Goal: Information Seeking & Learning: Understand process/instructions

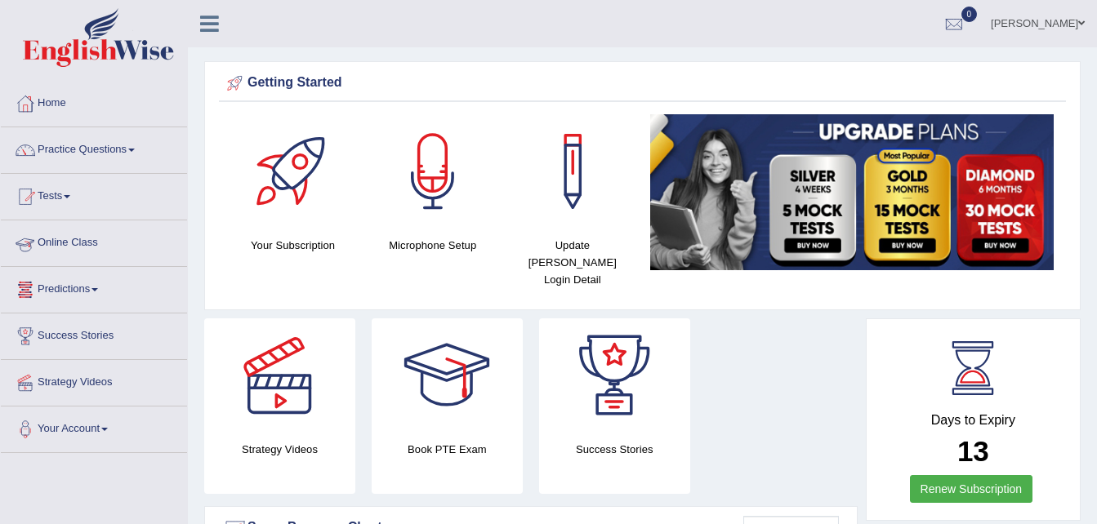
drag, startPoint x: 0, startPoint y: 0, endPoint x: 74, endPoint y: 242, distance: 252.9
click at [74, 242] on link "Online Class" at bounding box center [94, 241] width 186 height 41
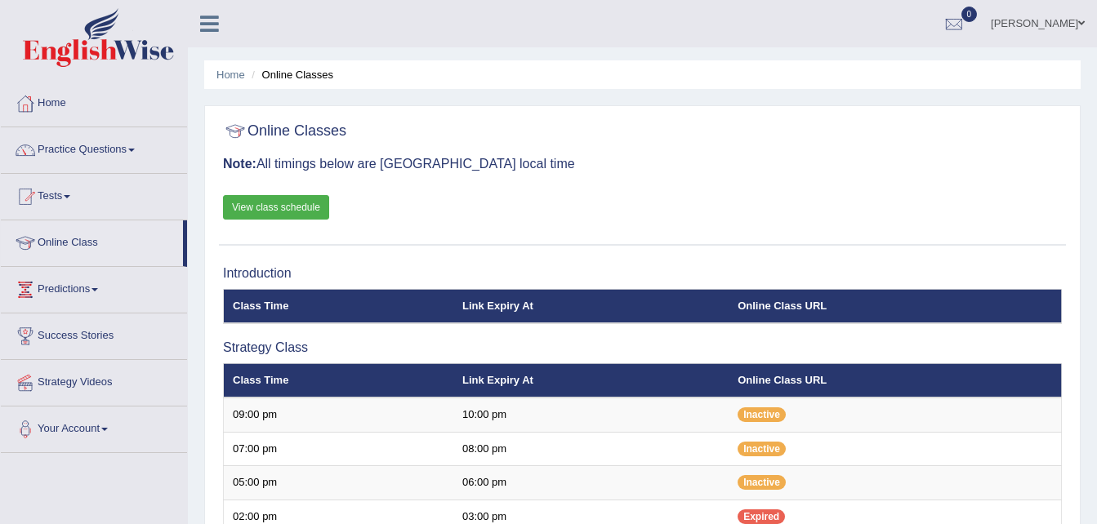
click at [291, 207] on link "View class schedule" at bounding box center [276, 207] width 106 height 25
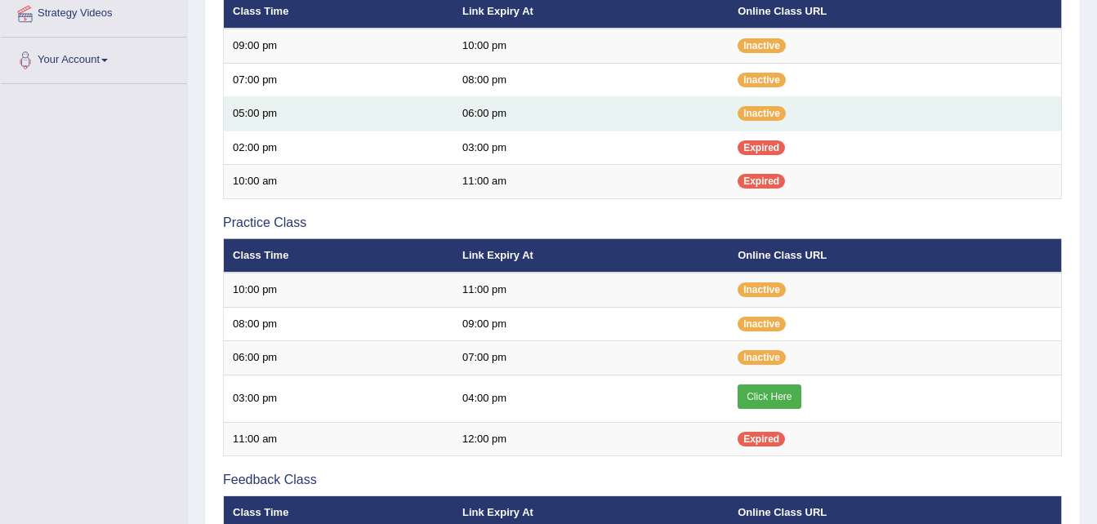
scroll to position [378, 0]
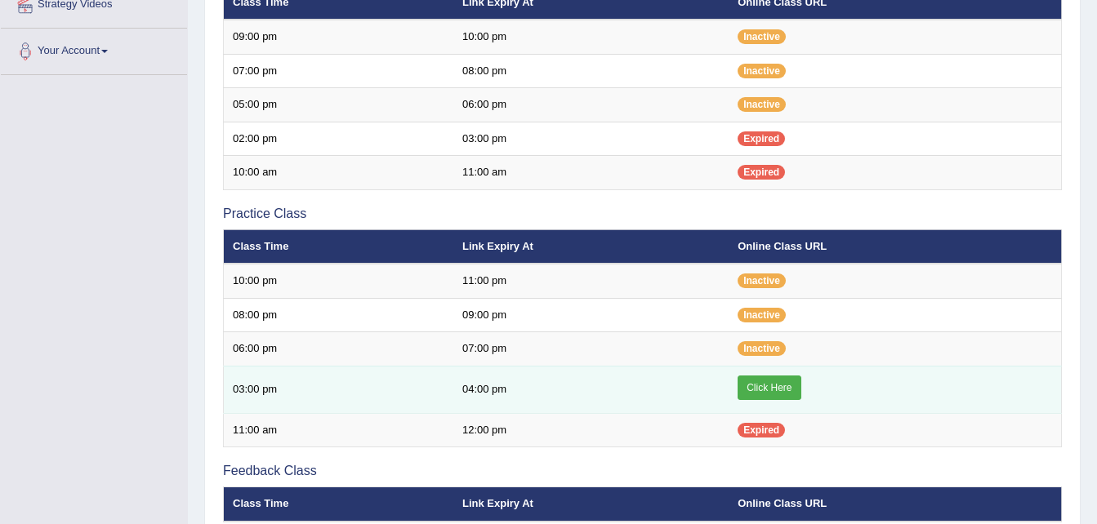
click at [779, 386] on link "Click Here" at bounding box center [769, 388] width 63 height 25
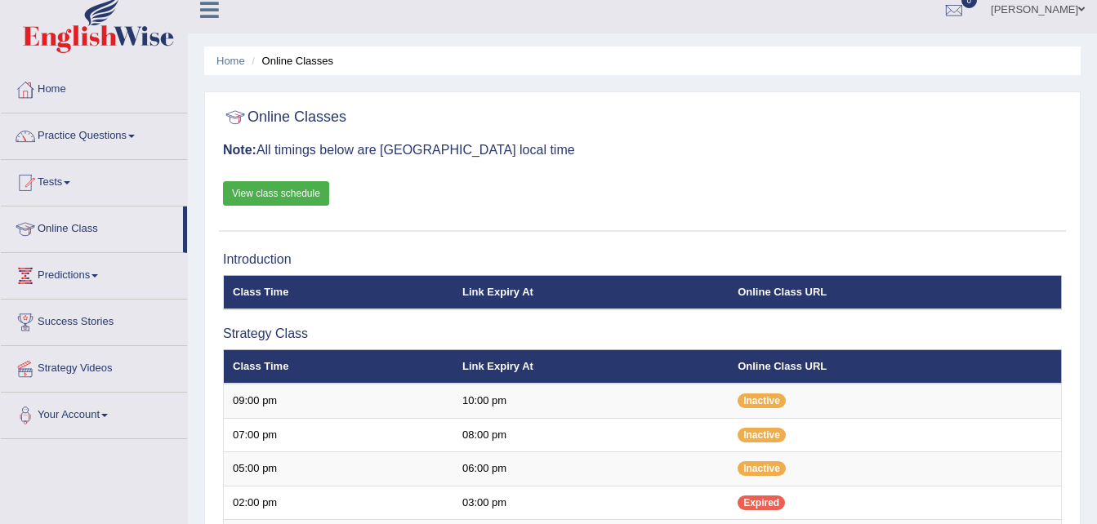
scroll to position [13, 0]
